Goal: Task Accomplishment & Management: Manage account settings

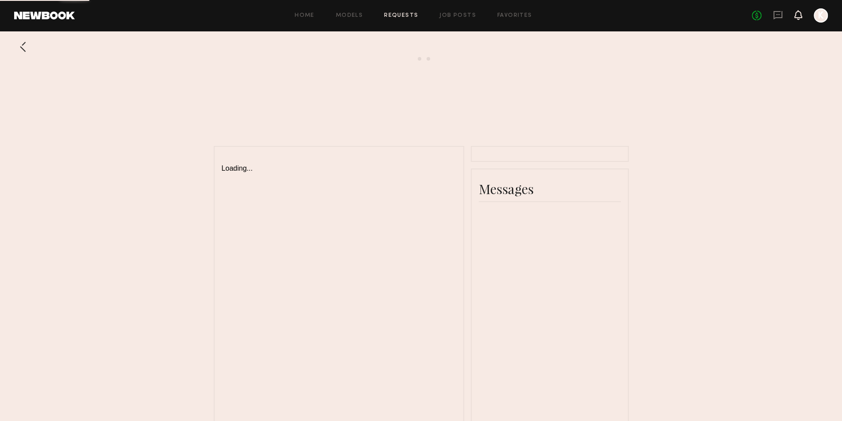
click at [798, 16] on icon at bounding box center [798, 15] width 7 height 6
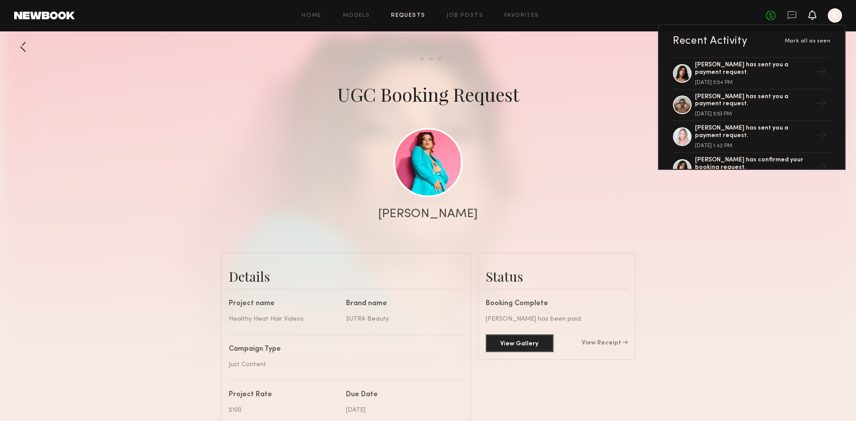
scroll to position [2656, 0]
click at [571, 40] on div at bounding box center [428, 177] width 856 height 354
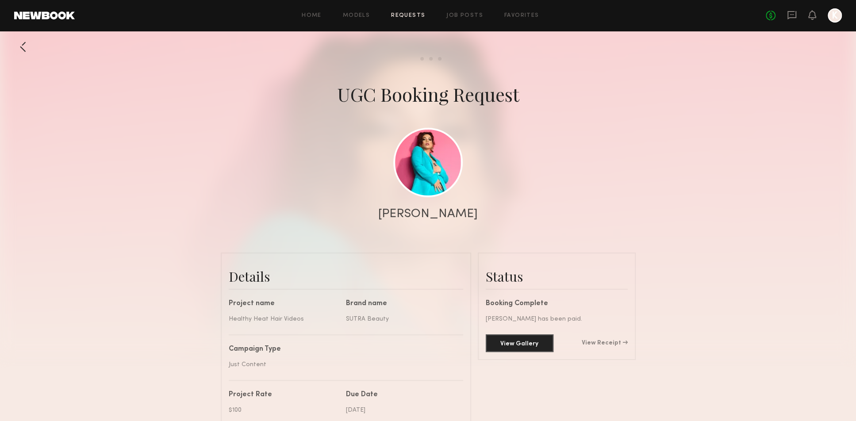
click at [815, 22] on div "No fees up to $5,000 K" at bounding box center [804, 15] width 76 height 14
click at [813, 15] on icon at bounding box center [812, 15] width 7 height 6
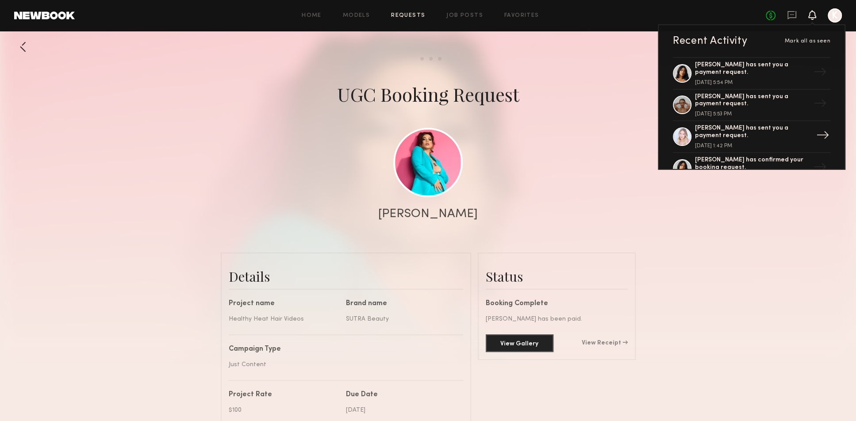
drag, startPoint x: 818, startPoint y: 40, endPoint x: 708, endPoint y: 150, distance: 155.5
click at [708, 150] on div "Recent Activity [PERSON_NAME] all as seen [PERSON_NAME] has sent you a payment …" at bounding box center [752, 97] width 188 height 146
click at [744, 42] on div "Recent Activity" at bounding box center [710, 41] width 74 height 11
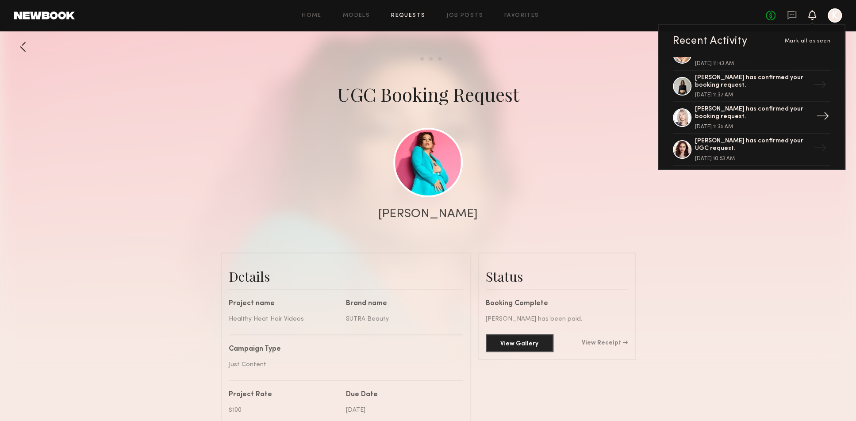
click at [678, 116] on div at bounding box center [682, 117] width 19 height 19
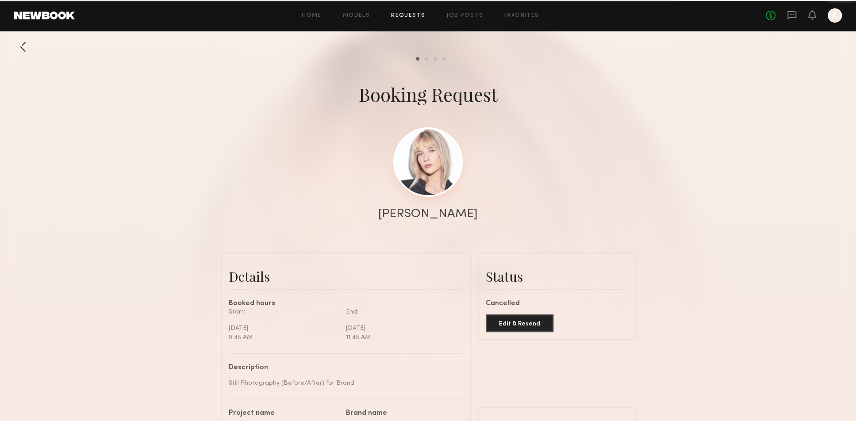
scroll to position [729, 0]
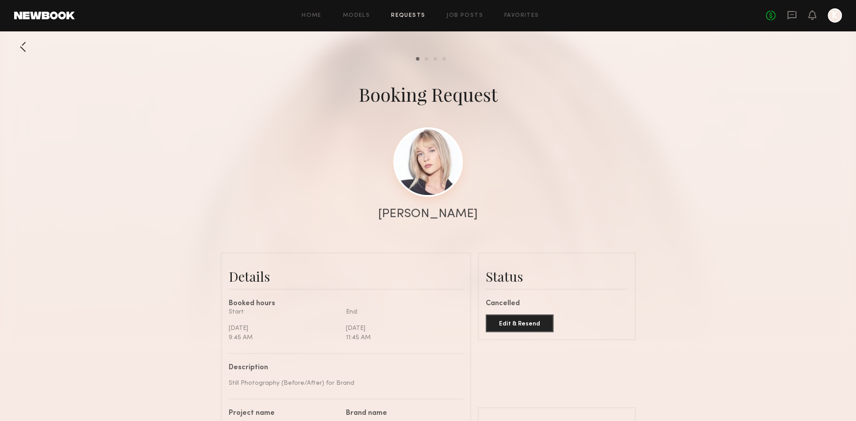
click at [429, 166] on link at bounding box center [427, 161] width 69 height 69
